Goal: Task Accomplishment & Management: Use online tool/utility

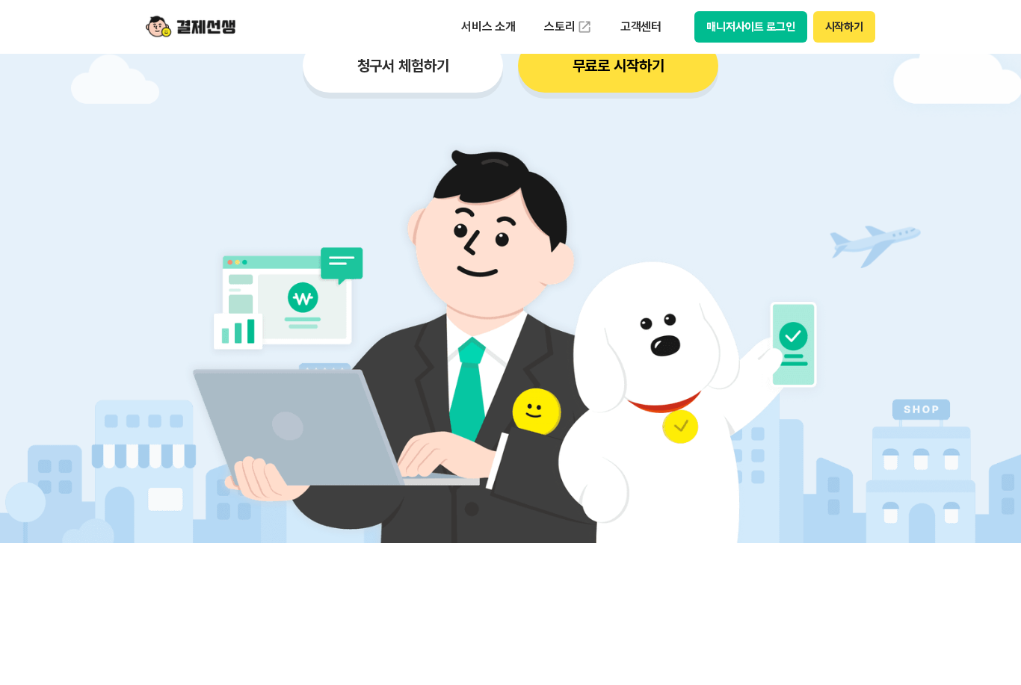
click at [425, 88] on button "청구서 체험하기" at bounding box center [403, 66] width 200 height 54
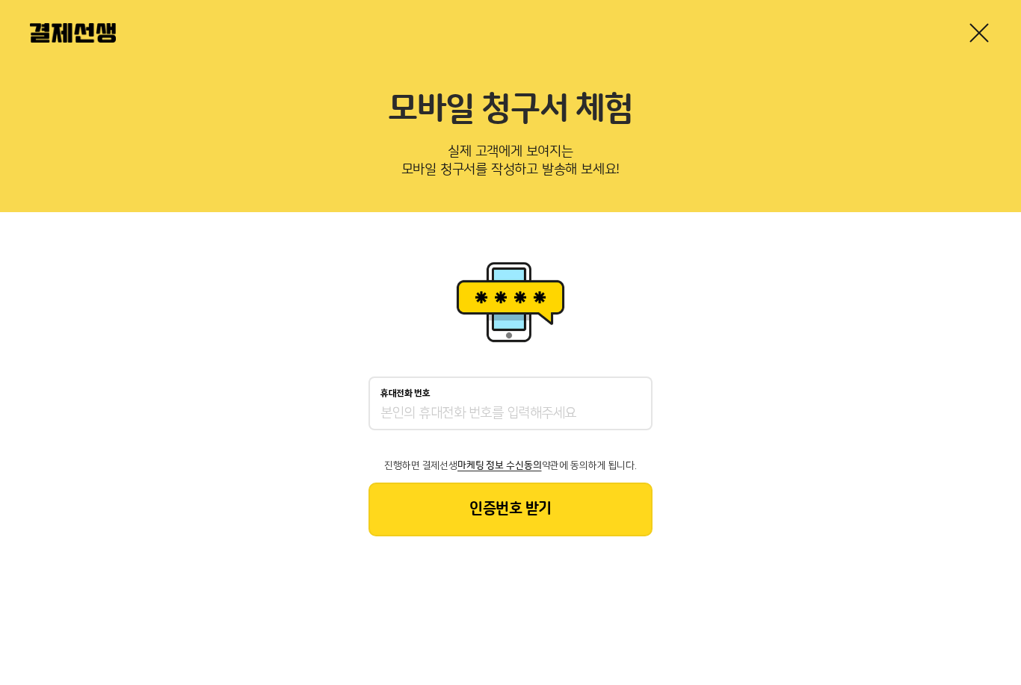
click at [981, 31] on link at bounding box center [979, 33] width 24 height 24
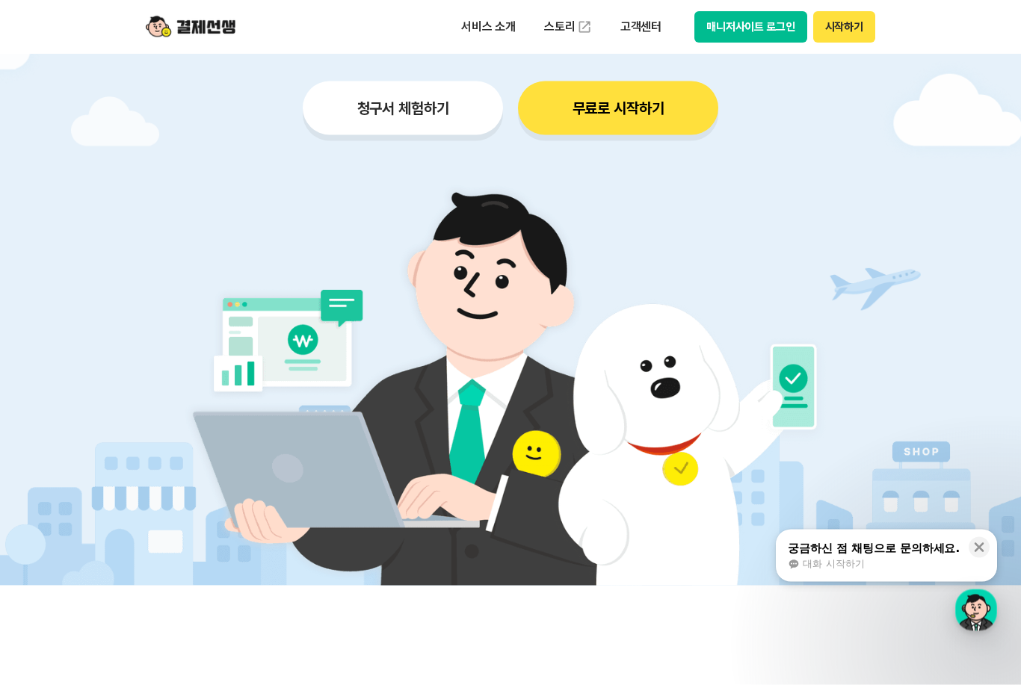
scroll to position [256, 0]
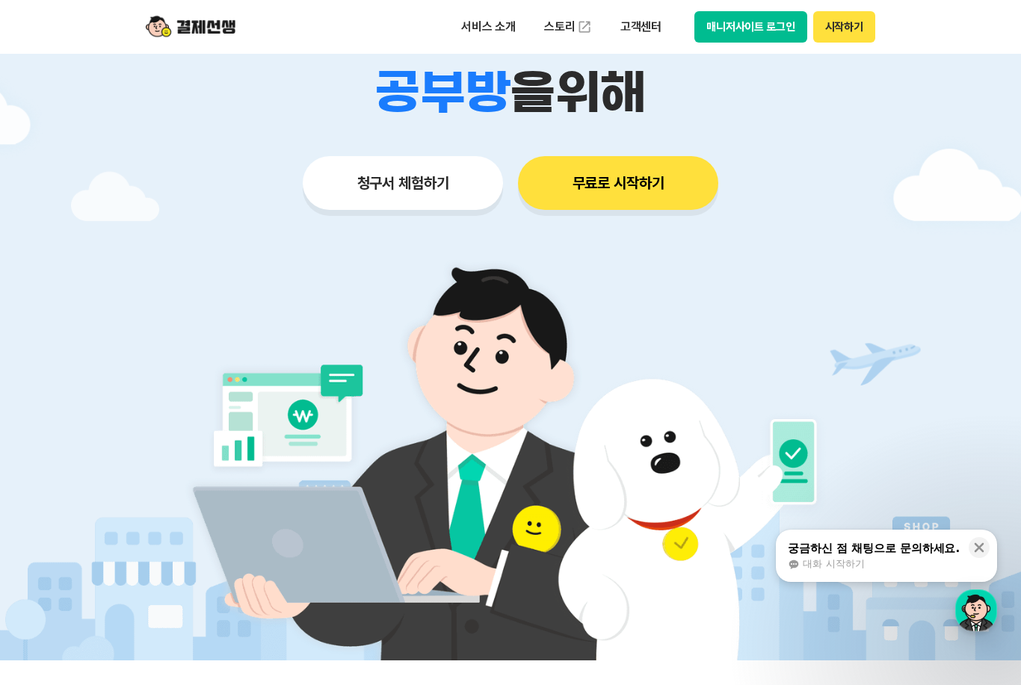
click at [461, 180] on button "청구서 체험하기" at bounding box center [403, 183] width 200 height 54
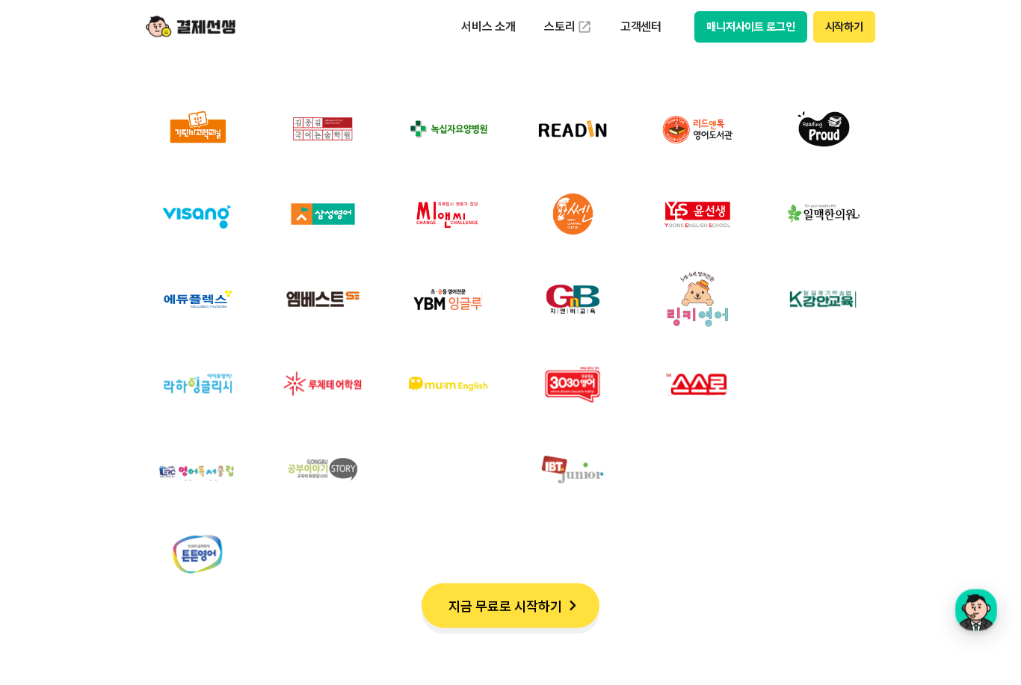
scroll to position [4865, 0]
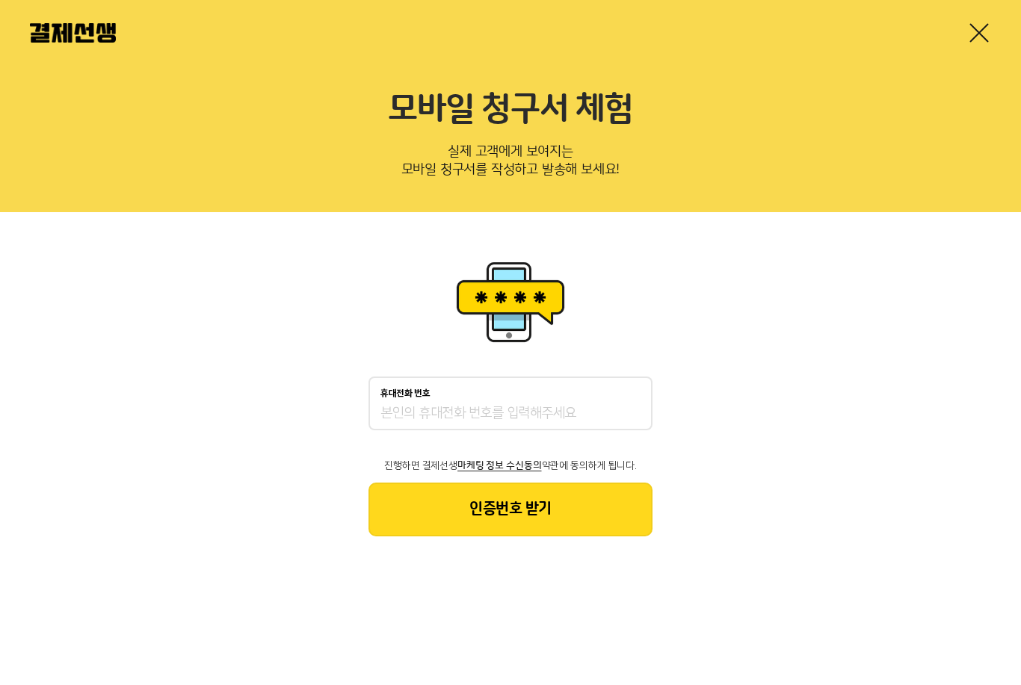
click at [614, 407] on input "휴대전화 번호" at bounding box center [510, 414] width 260 height 18
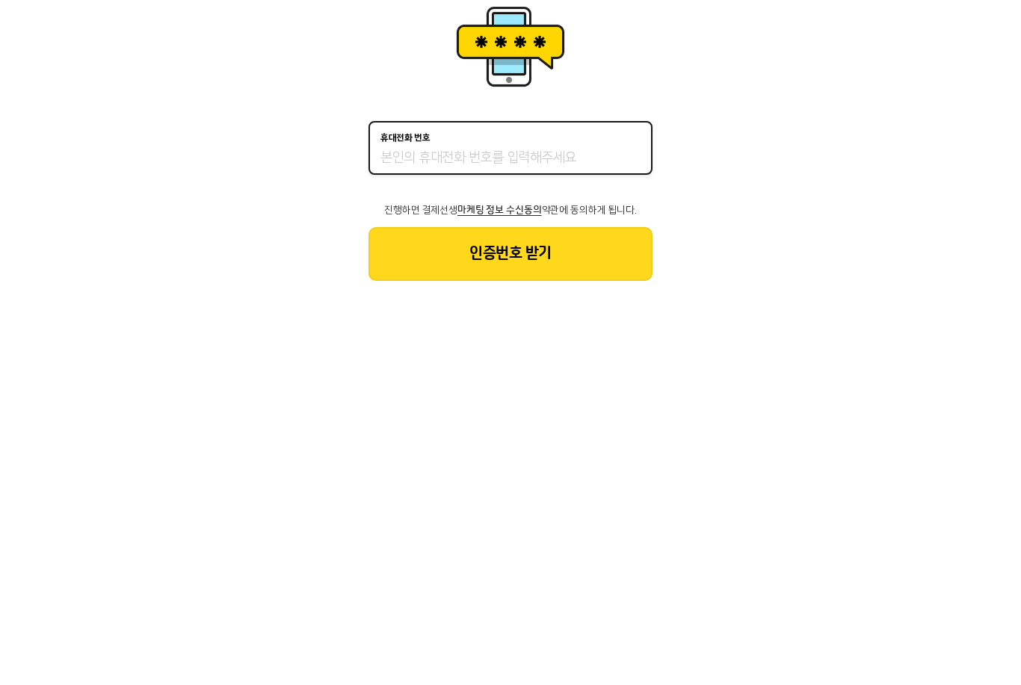
type input "01025578098"
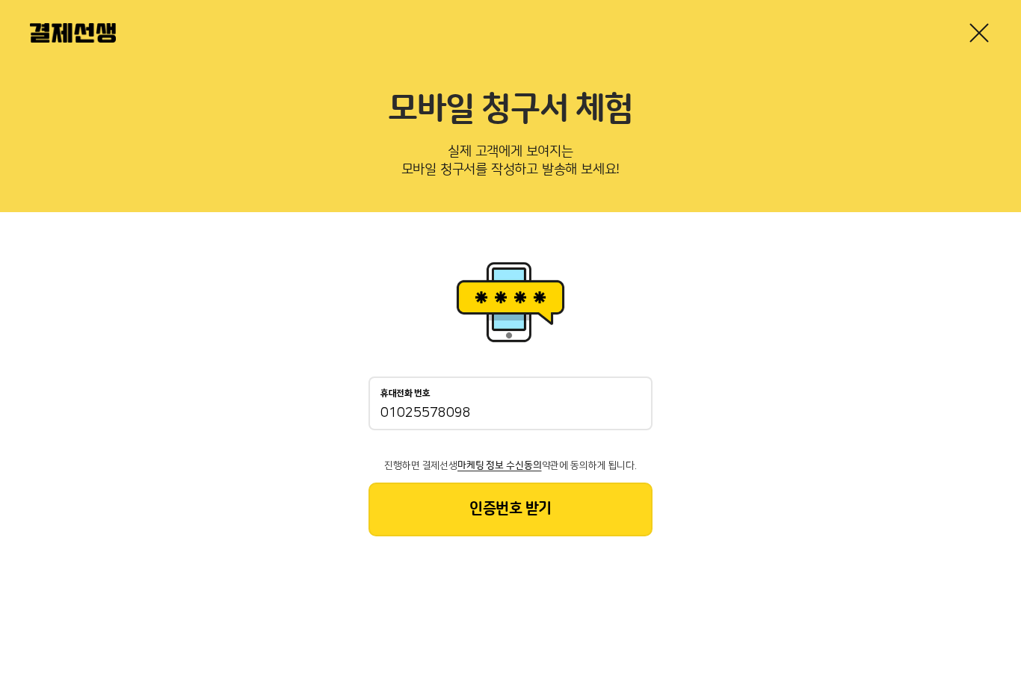
click at [588, 499] on button "인증번호 받기" at bounding box center [511, 510] width 284 height 54
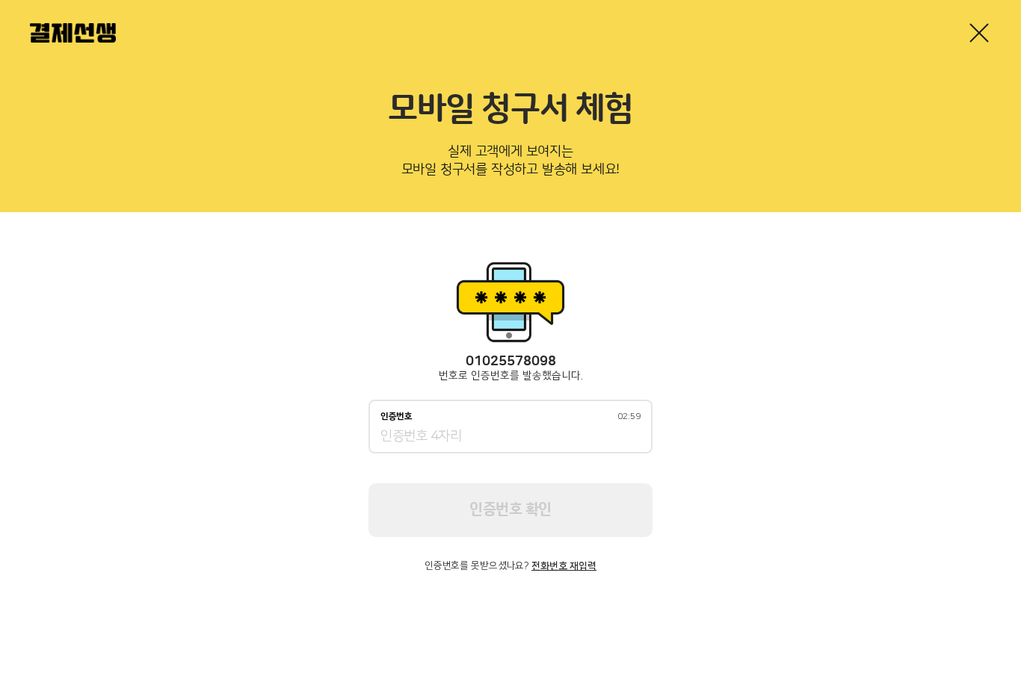
click at [558, 428] on input "인증번호 02:59" at bounding box center [510, 437] width 260 height 18
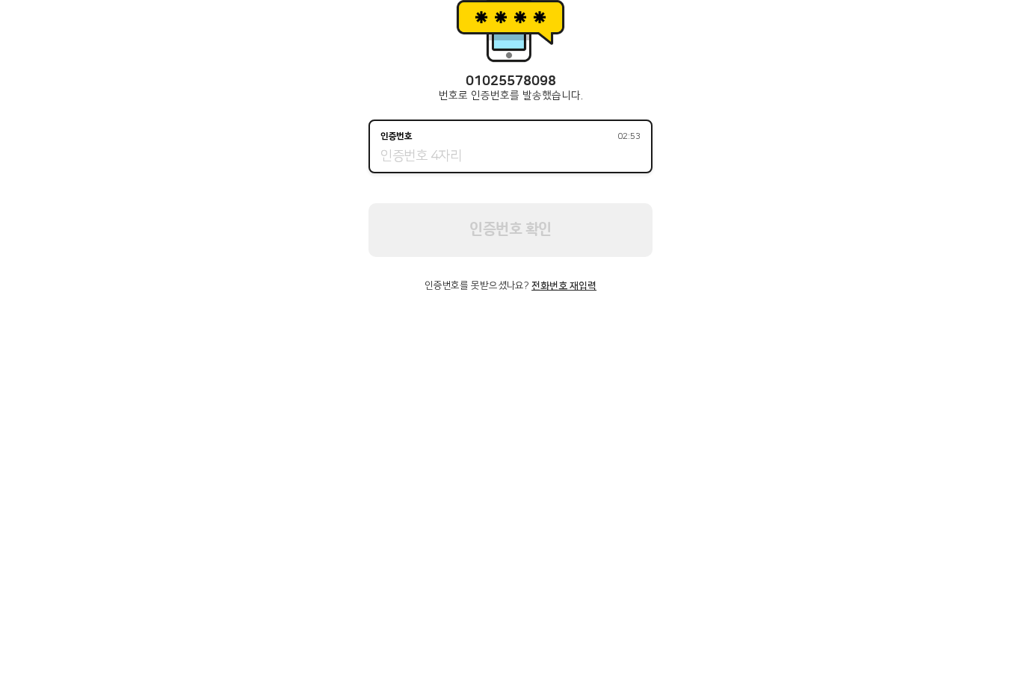
click at [910, 212] on div "01025578098 번호로 인증번호를 발송했습니다. 인증번호 02:53 인증번호 확인 인증번호를 못받으셨나요? 전화번호 재입력" at bounding box center [510, 414] width 1021 height 404
